Goal: Task Accomplishment & Management: Manage account settings

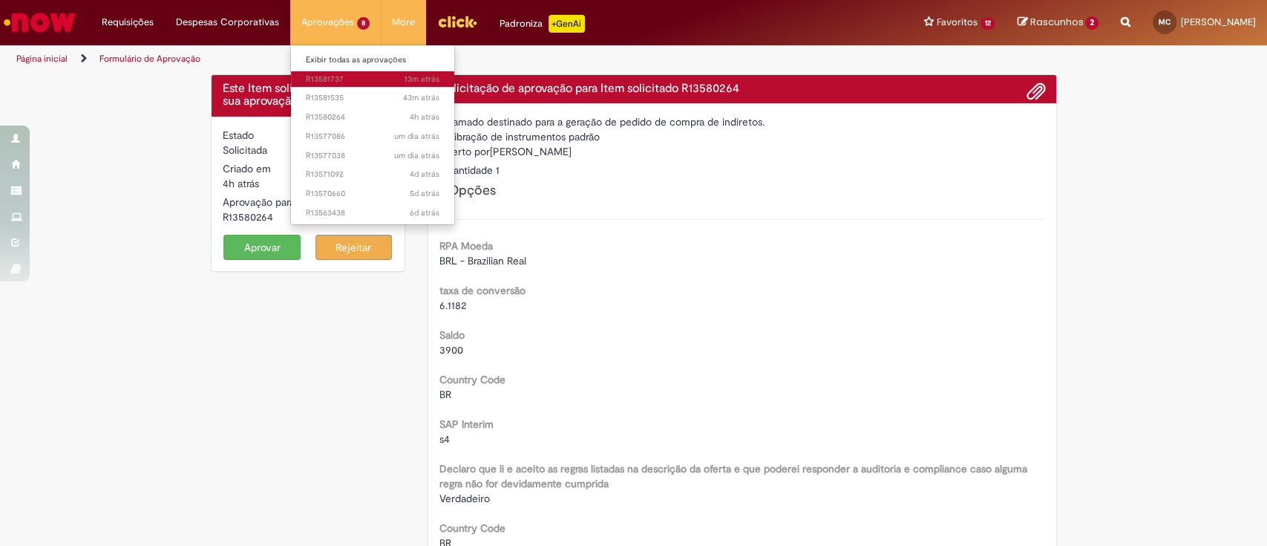
click at [332, 76] on span "13m atrás 13 minutos atrás R13581737" at bounding box center [373, 79] width 134 height 12
click at [330, 82] on span "3m atrás 3 minutos atrás R13581871" at bounding box center [373, 79] width 134 height 12
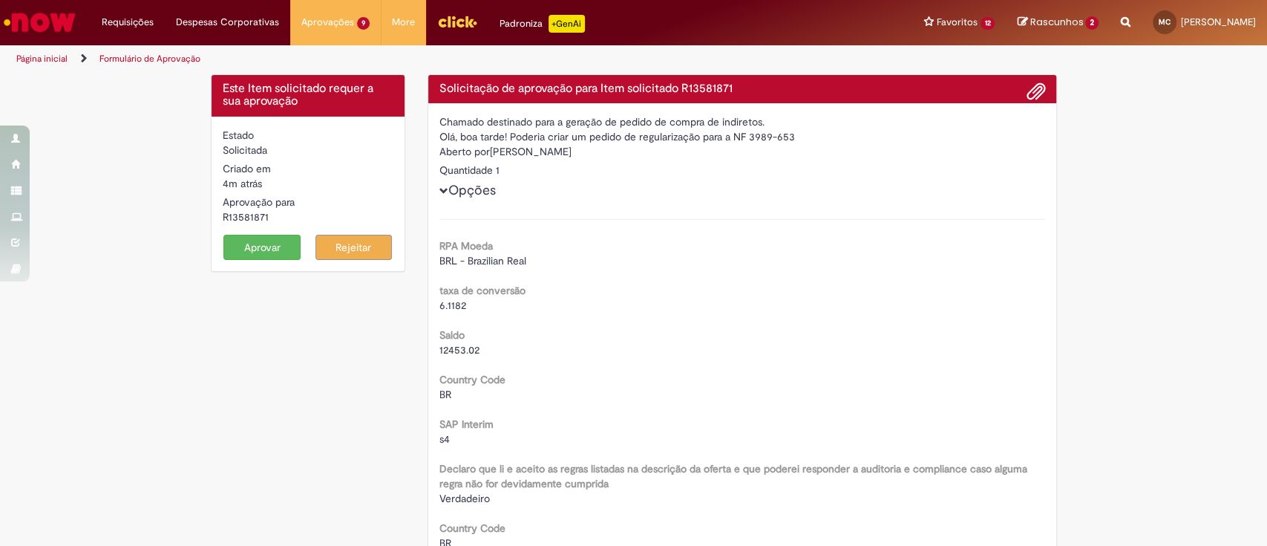
click at [257, 243] on button "Aprovar" at bounding box center [261, 247] width 77 height 25
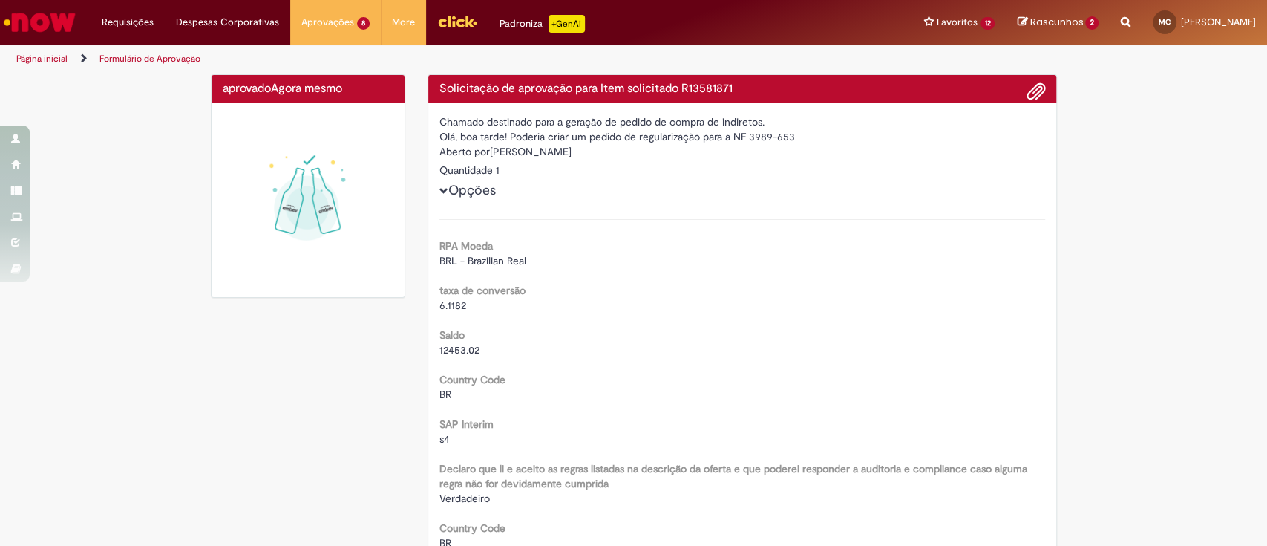
click at [331, 97] on div "aprovado Agora mesmo Agora mesmo" at bounding box center [309, 89] width 194 height 29
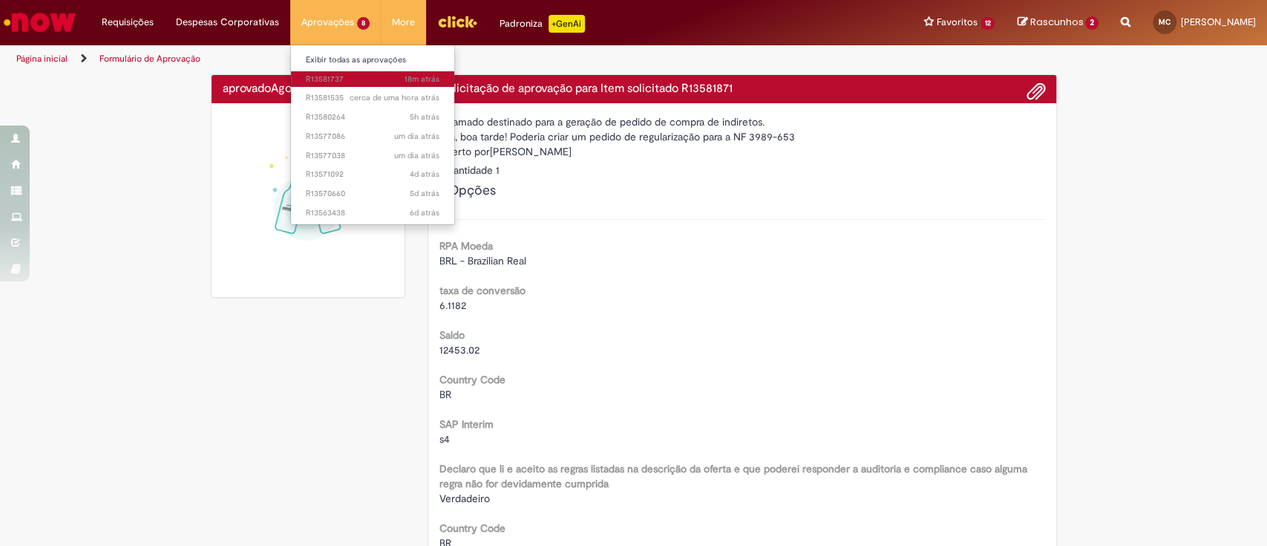
click at [333, 73] on span "18m atrás 18 minutos atrás R13581737" at bounding box center [373, 79] width 134 height 12
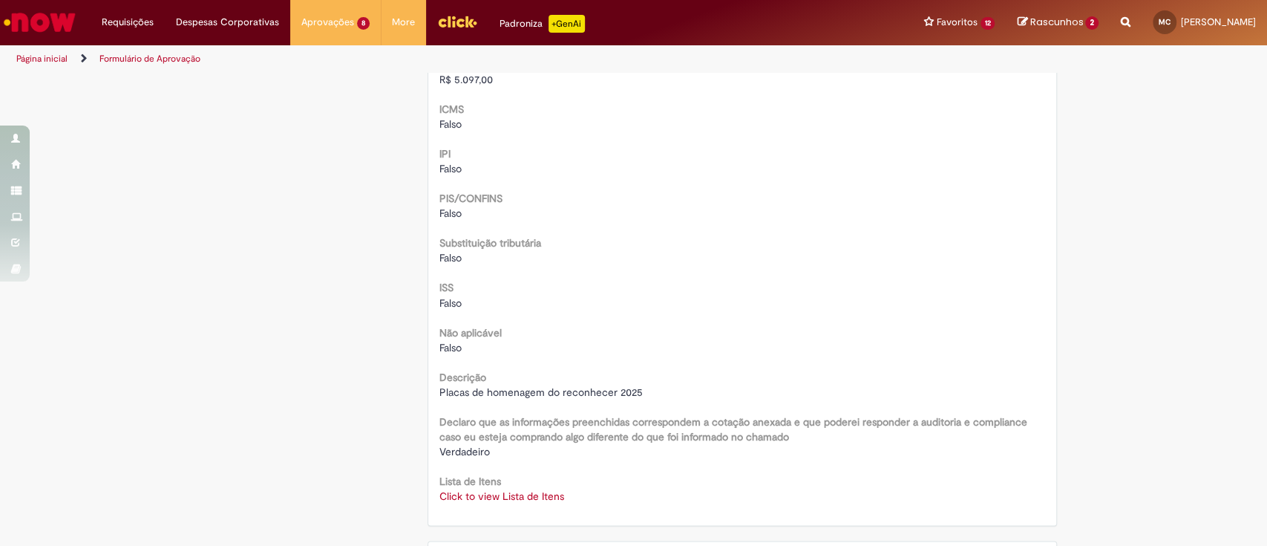
scroll to position [1744, 0]
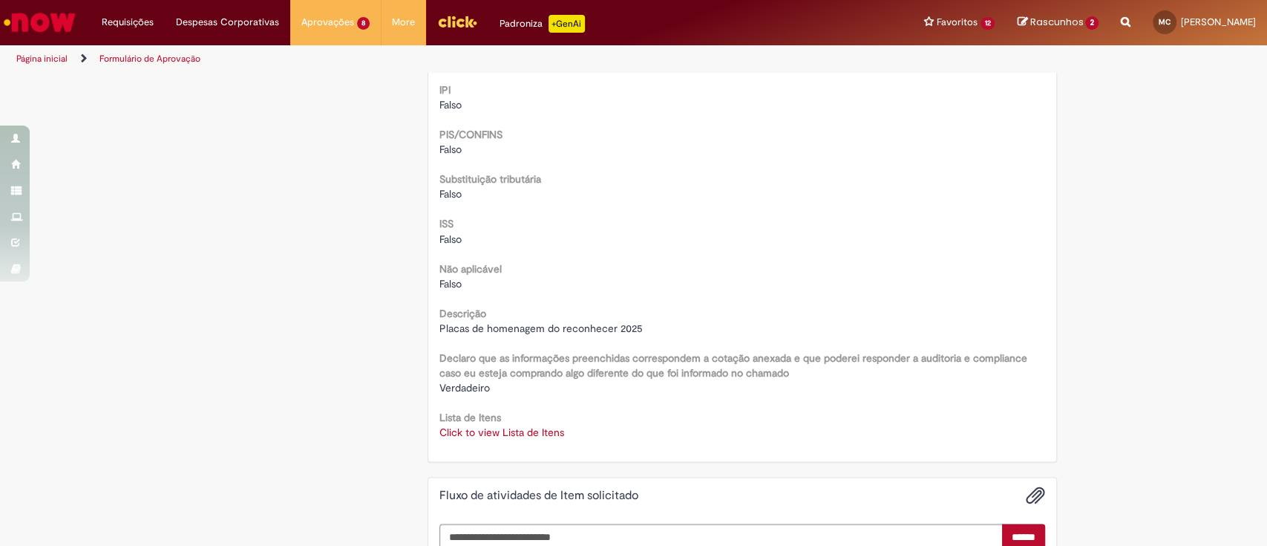
click at [505, 431] on link "Click to view Lista de Itens" at bounding box center [501, 431] width 125 height 13
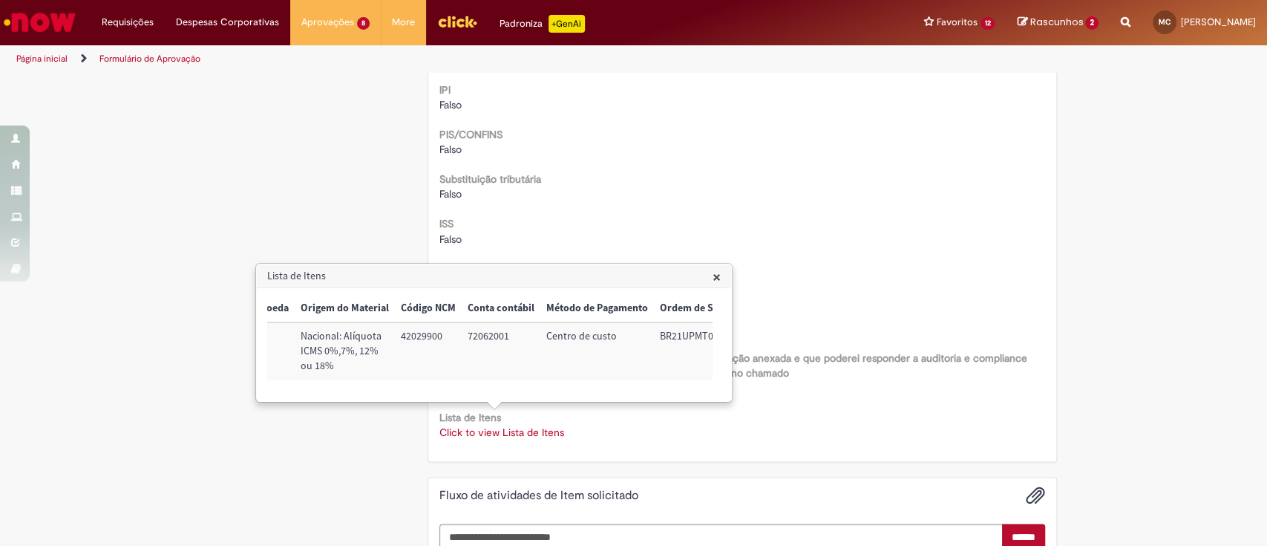
scroll to position [0, 593]
click at [718, 276] on span "×" at bounding box center [717, 276] width 8 height 20
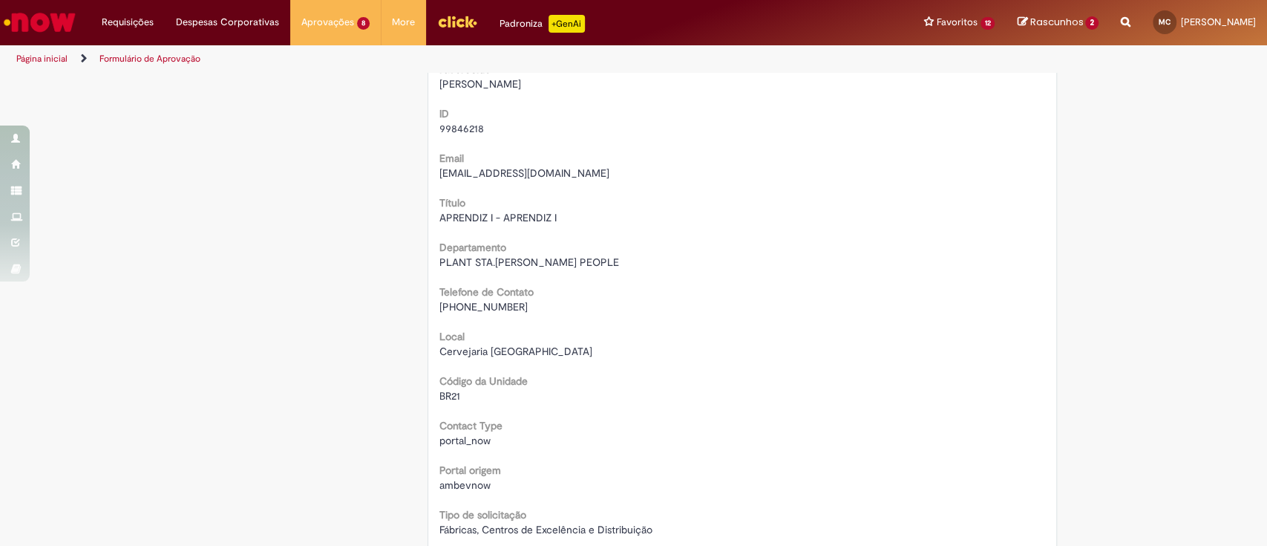
scroll to position [89, 0]
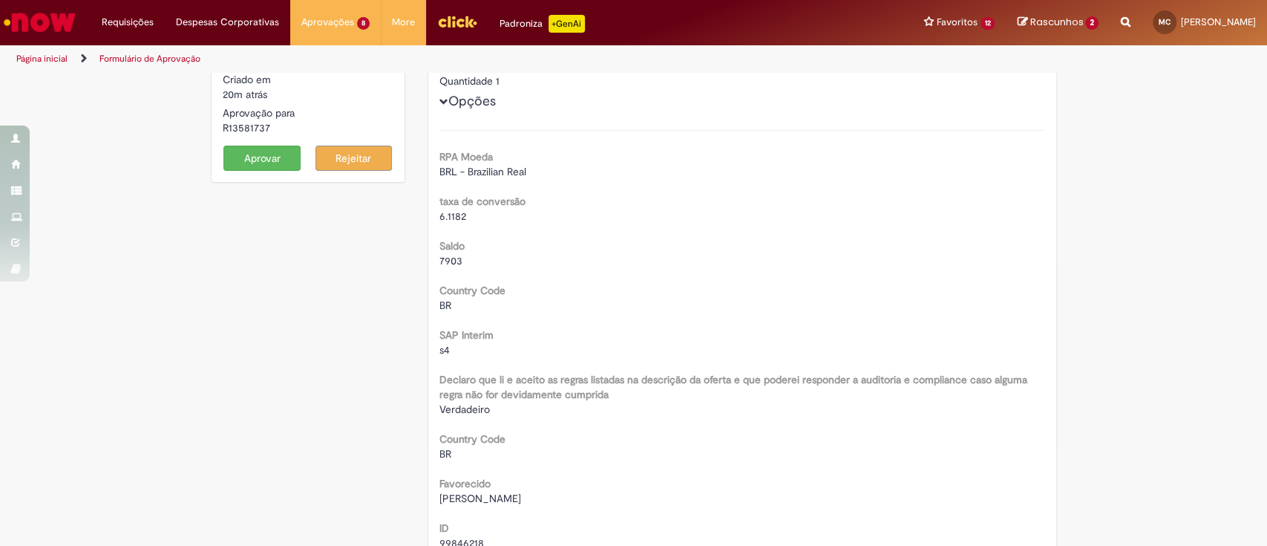
click at [247, 151] on button "Aprovar" at bounding box center [261, 157] width 77 height 25
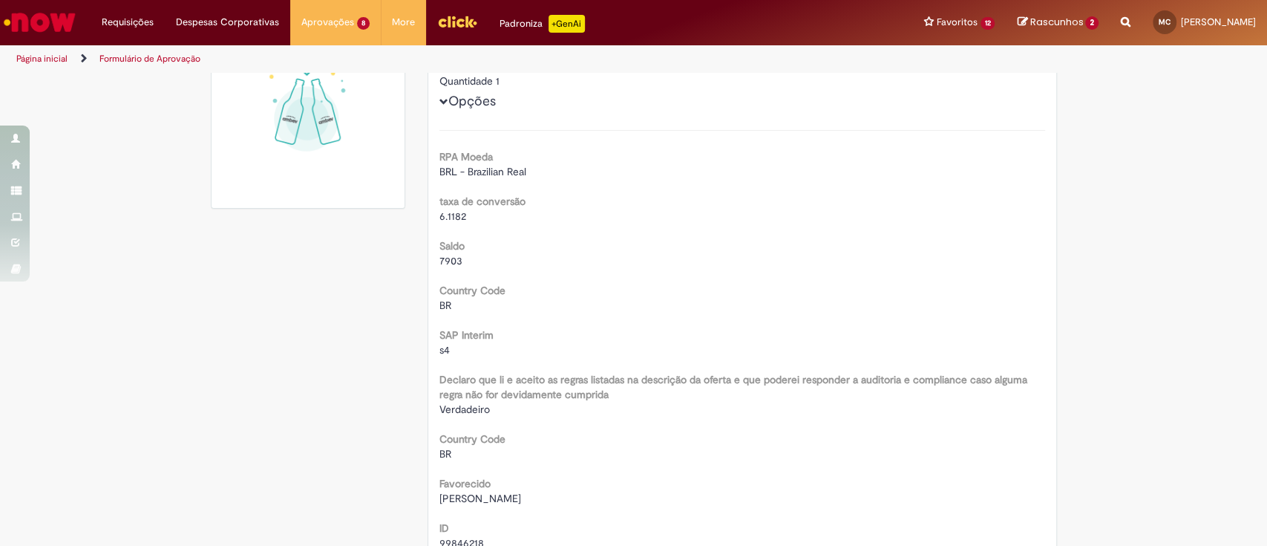
scroll to position [77, 0]
